Goal: Complete application form

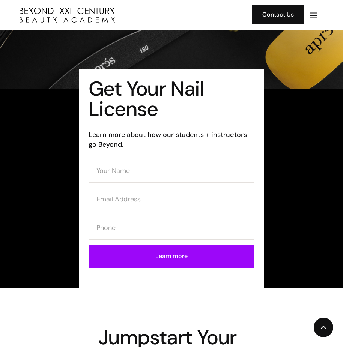
scroll to position [488, 0]
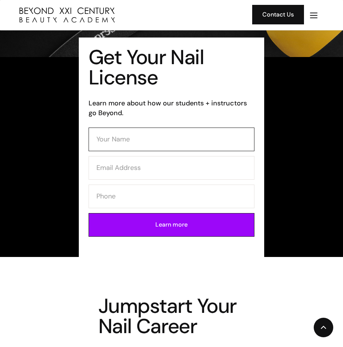
click at [163, 145] on input "Contact Form (Mani)" at bounding box center [172, 140] width 166 height 24
type input "[PERSON_NAME]"
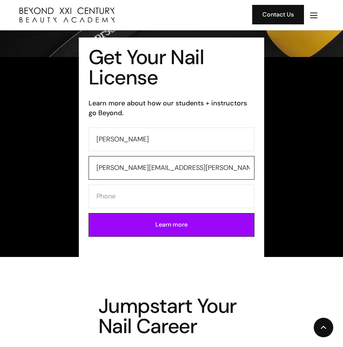
type input "[PERSON_NAME][EMAIL_ADDRESS][PERSON_NAME][DOMAIN_NAME]"
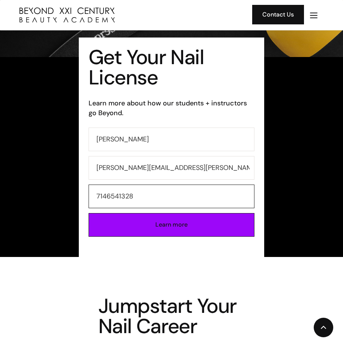
type input "7146541328"
click at [174, 231] on input "Learn more" at bounding box center [172, 225] width 166 height 24
type input "Please wait..."
